Goal: Information Seeking & Learning: Check status

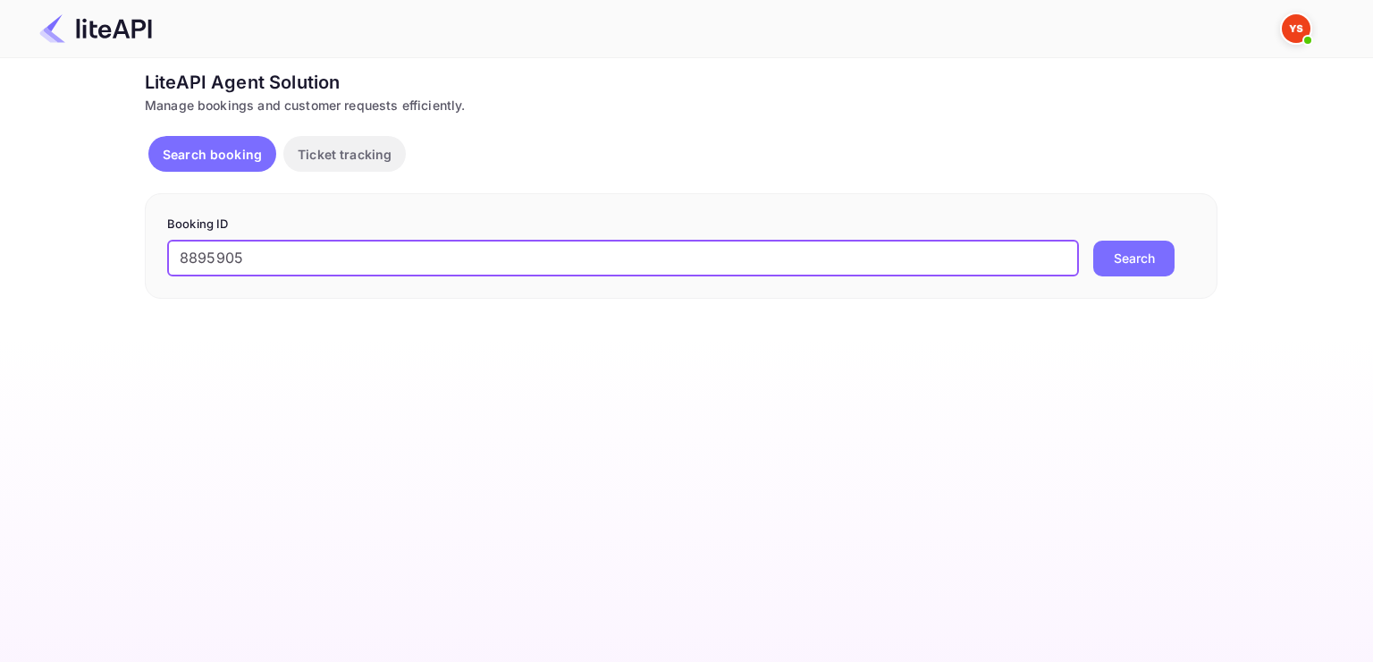
type input "8895905"
click at [1093, 240] on button "Search" at bounding box center [1133, 258] width 81 height 36
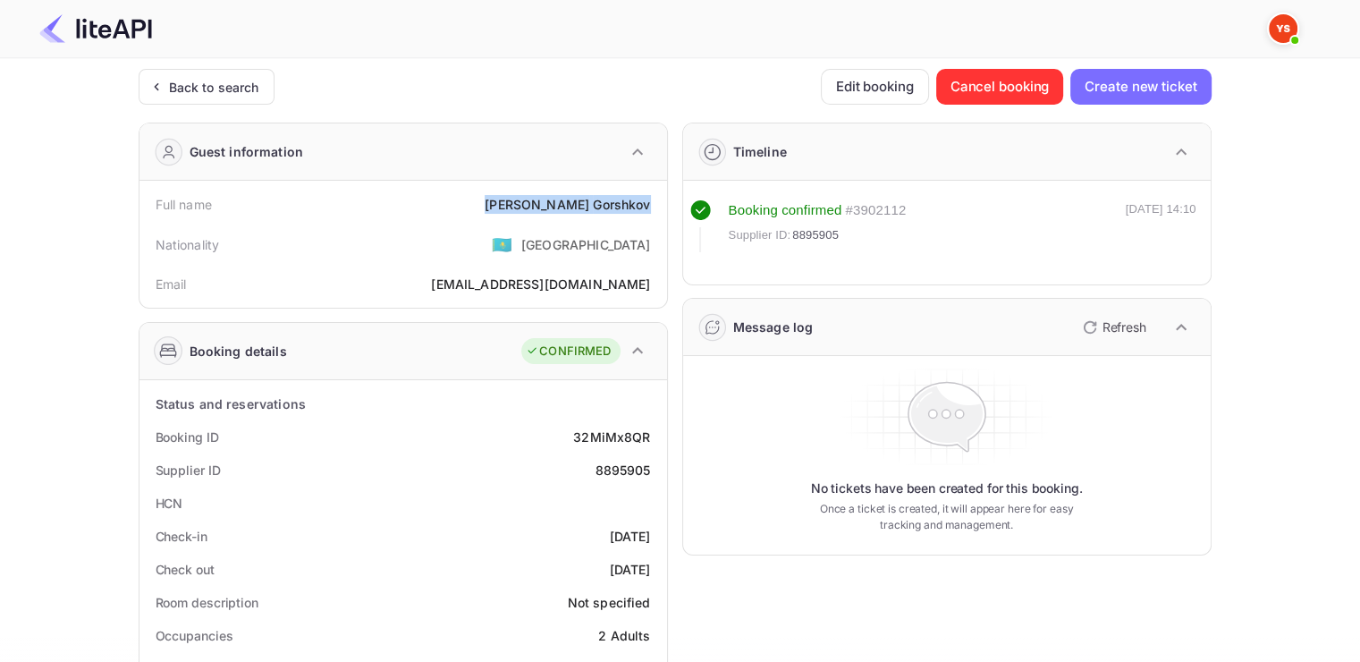
drag, startPoint x: 539, startPoint y: 205, endPoint x: 660, endPoint y: 202, distance: 120.7
click at [661, 203] on div "Full name [PERSON_NAME] Nationality 🇰🇿 [DEMOGRAPHIC_DATA] Email [EMAIL_ADDRESS]…" at bounding box center [402, 244] width 527 height 127
copy div "[PERSON_NAME]"
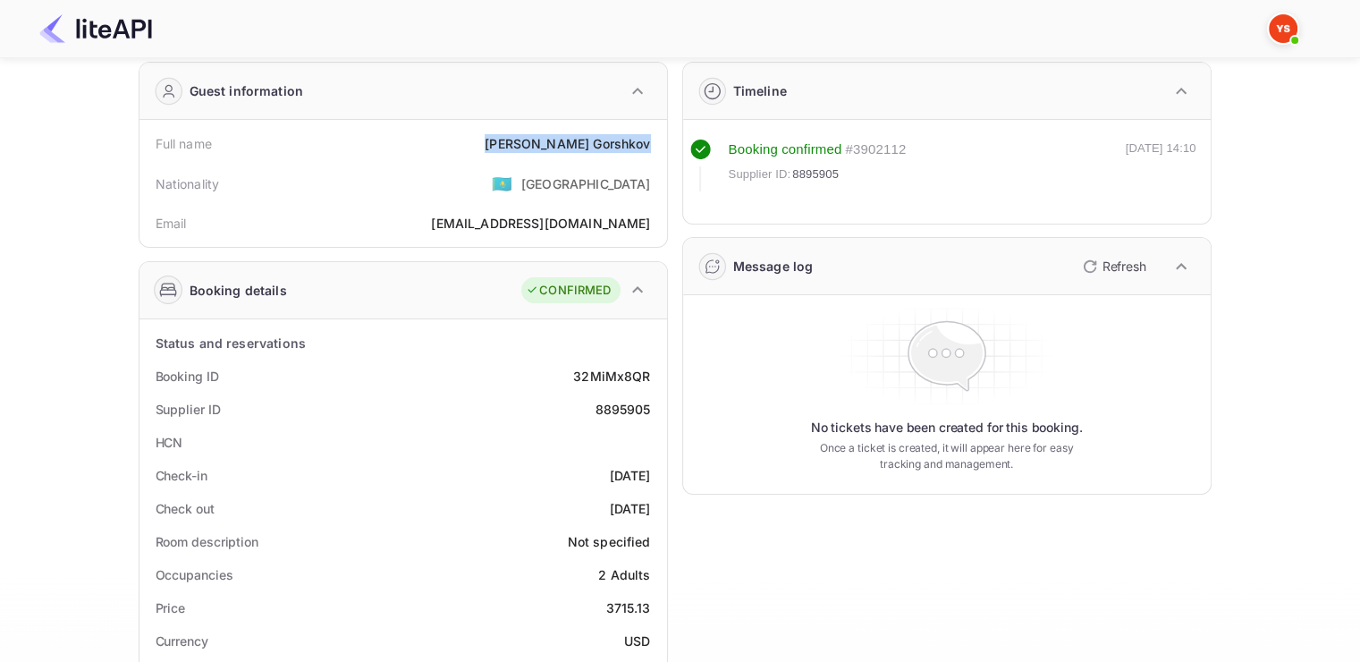
scroll to position [179, 0]
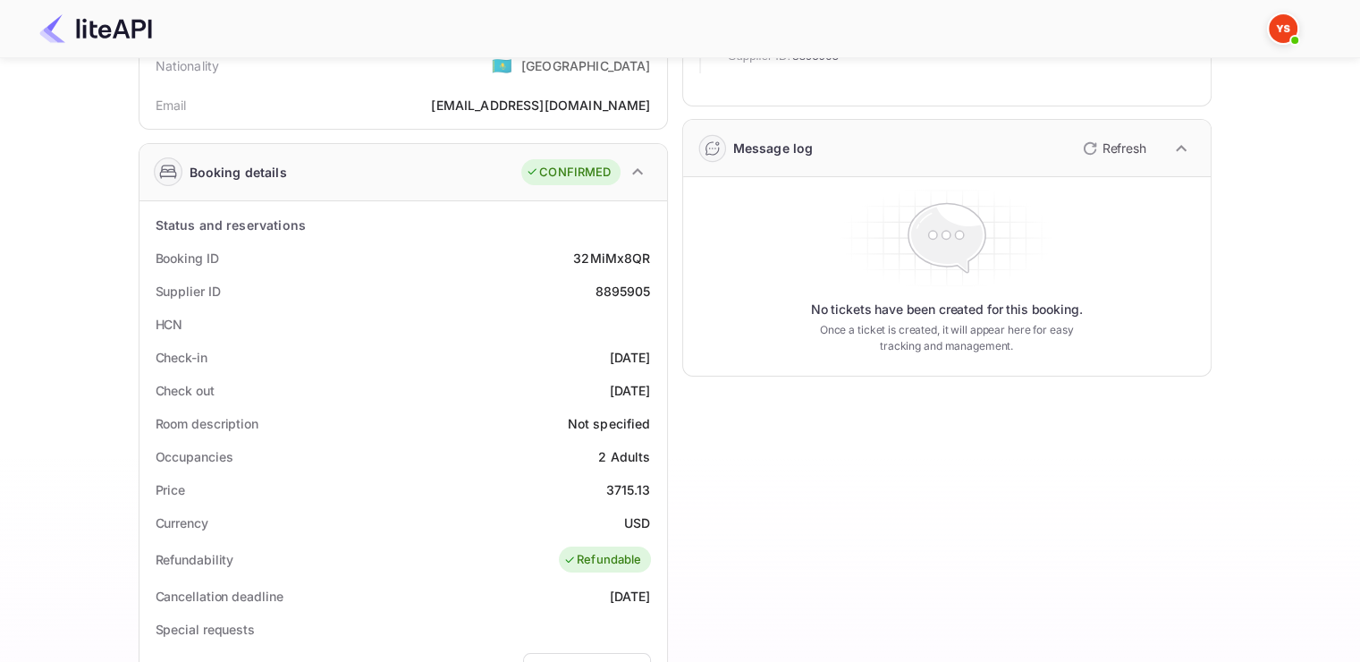
drag, startPoint x: 142, startPoint y: 360, endPoint x: 657, endPoint y: 394, distance: 516.0
click at [657, 394] on div "Status and reservations Booking ID 32MiMx8QR Supplier ID 8895905 HCN Check-in […" at bounding box center [402, 644] width 527 height 886
copy div "Check-in [DATE] Check out [DATE]"
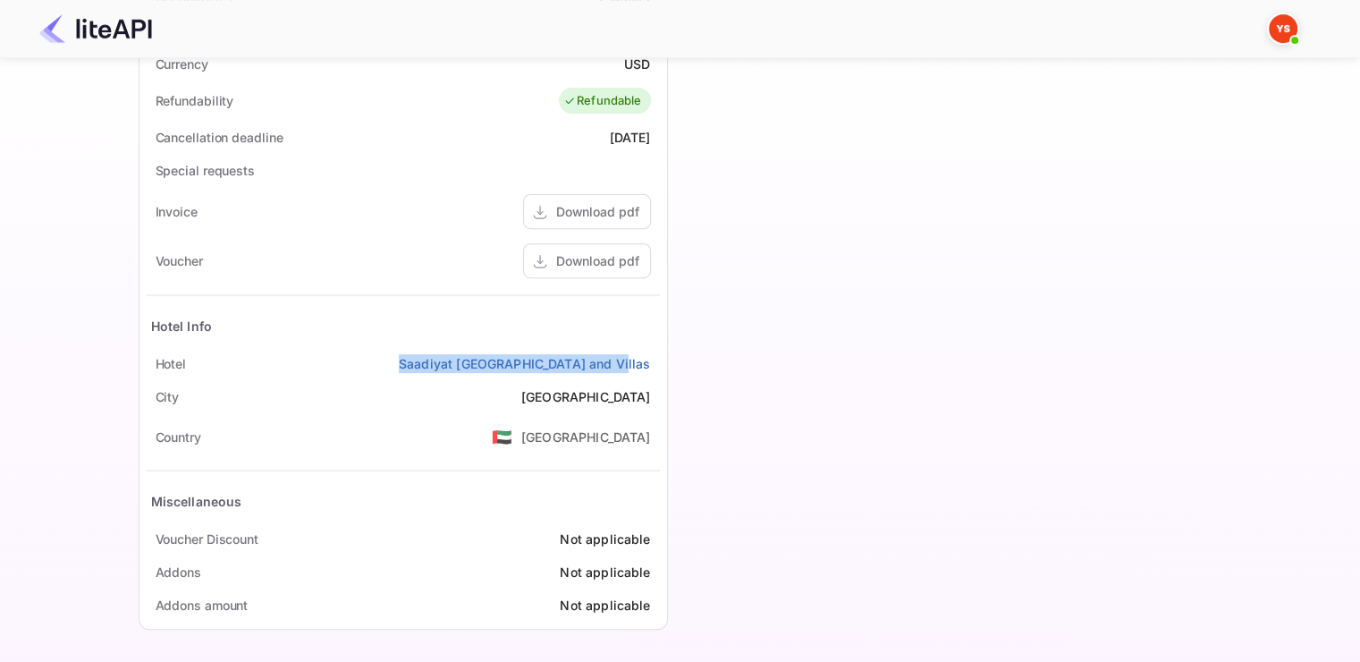
drag, startPoint x: 429, startPoint y: 358, endPoint x: 660, endPoint y: 363, distance: 230.7
click at [660, 363] on div "Status and reservations Booking ID 32MiMx8QR Supplier ID 8895905 HCN Check-in […" at bounding box center [402, 186] width 527 height 886
copy link "Saadiyat [GEOGRAPHIC_DATA] and Villas"
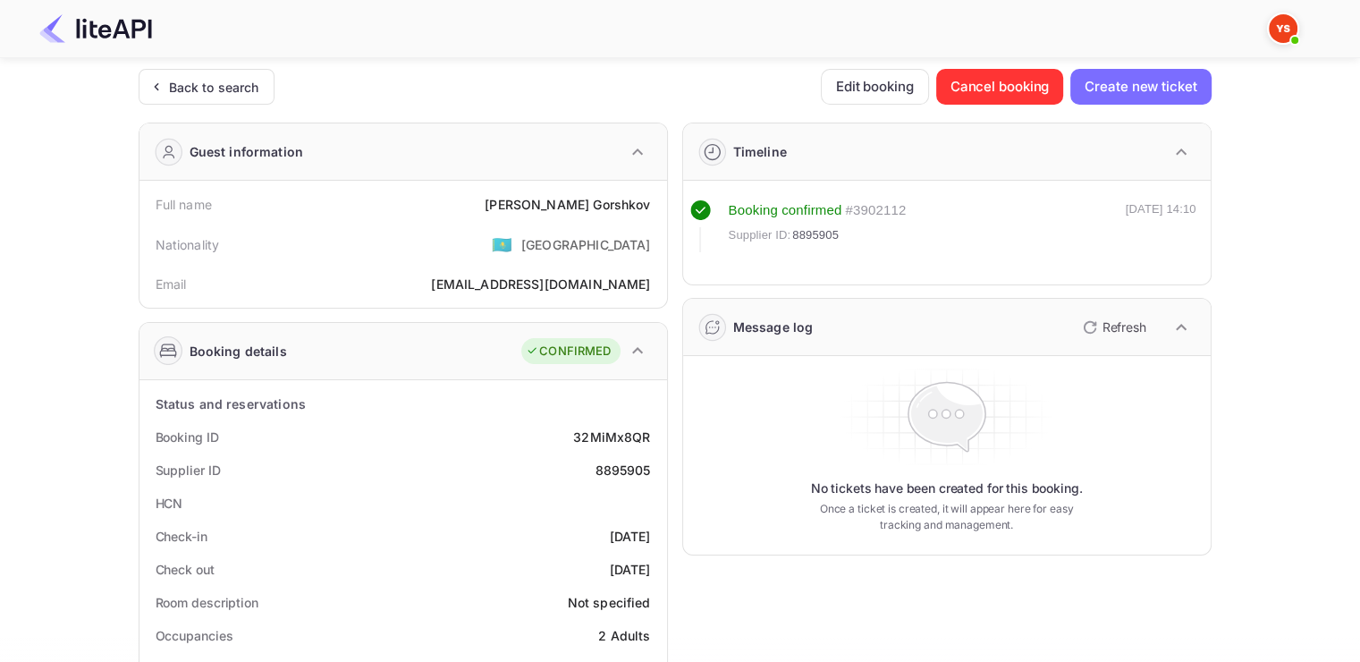
scroll to position [0, 0]
click at [807, 232] on span "8895905" at bounding box center [815, 235] width 46 height 18
copy span "8895905"
